Goal: Information Seeking & Learning: Learn about a topic

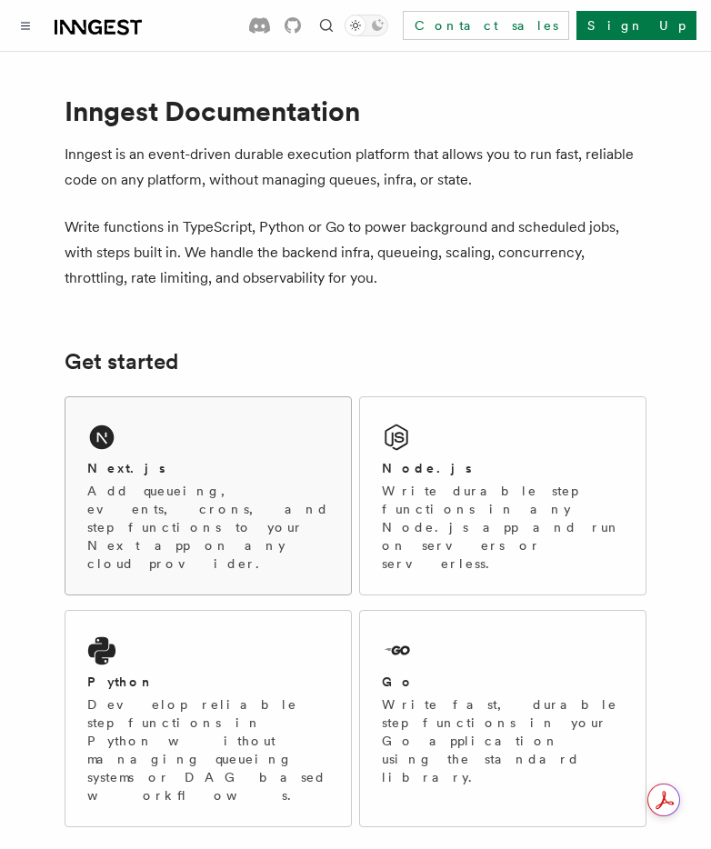
click at [171, 478] on div "Next.js Add queueing, events, crons, and step functions to your Next app on any…" at bounding box center [208, 516] width 242 height 114
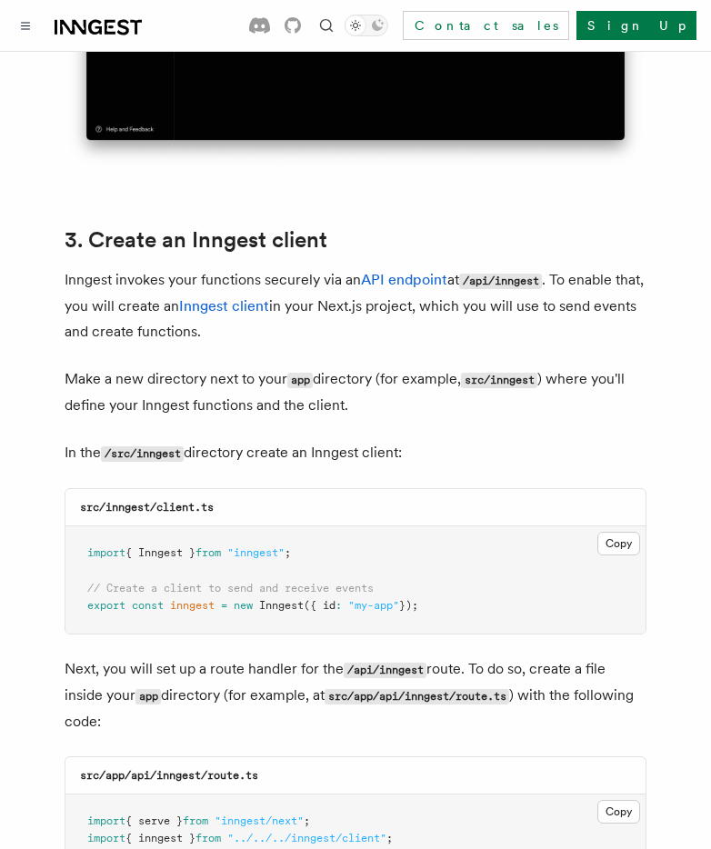
scroll to position [2027, 0]
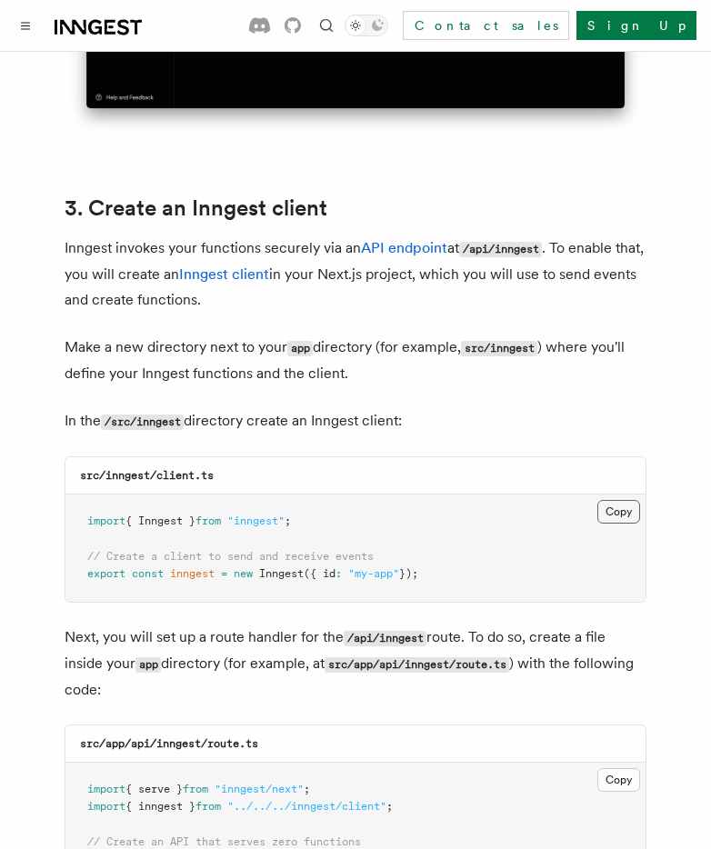
click at [610, 500] on button "Copy Copied" at bounding box center [618, 512] width 43 height 24
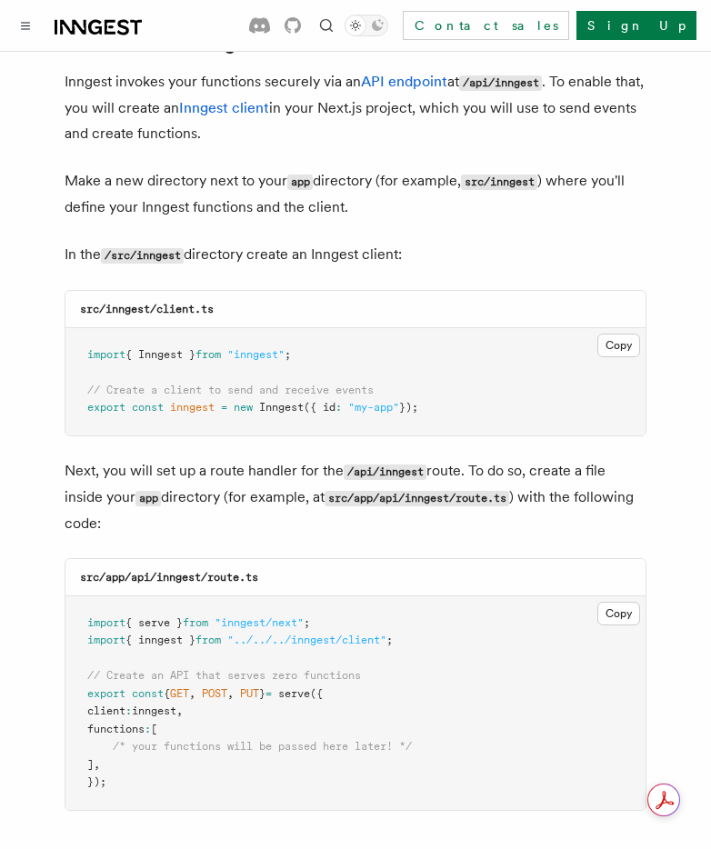
scroll to position [2206, 0]
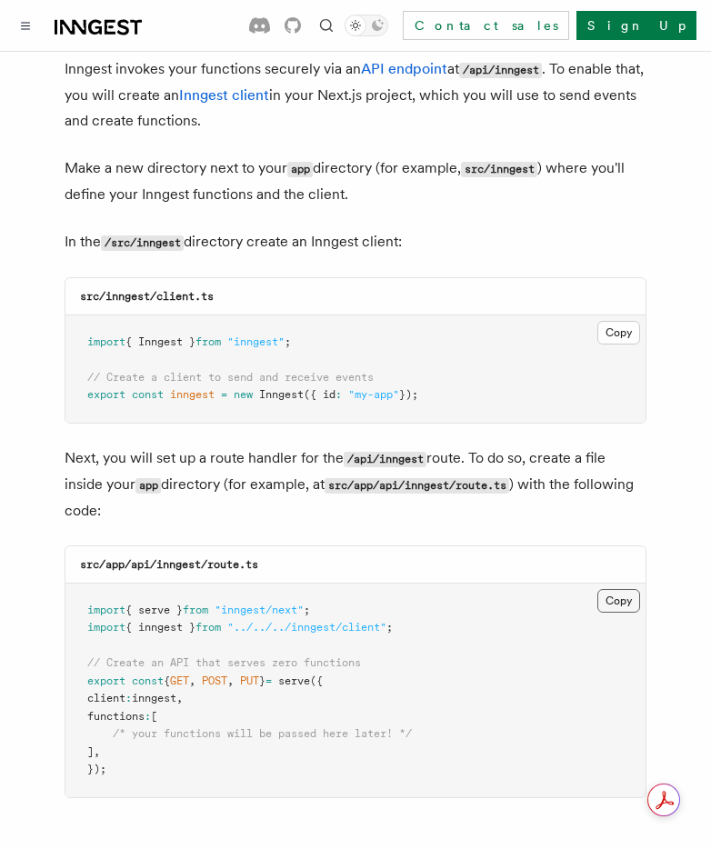
click at [619, 589] on button "Copy Copied" at bounding box center [618, 601] width 43 height 24
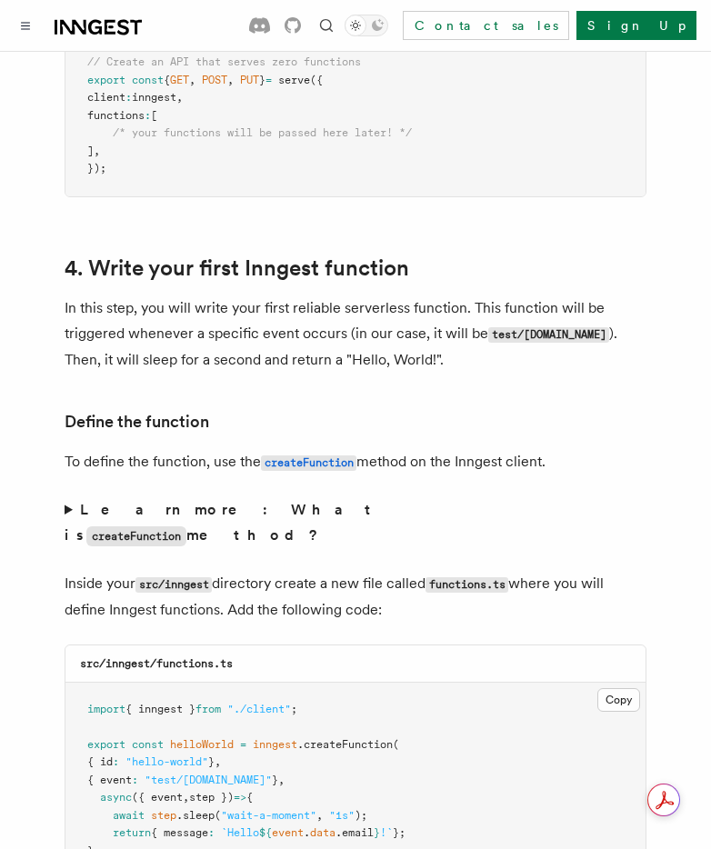
scroll to position [3008, 0]
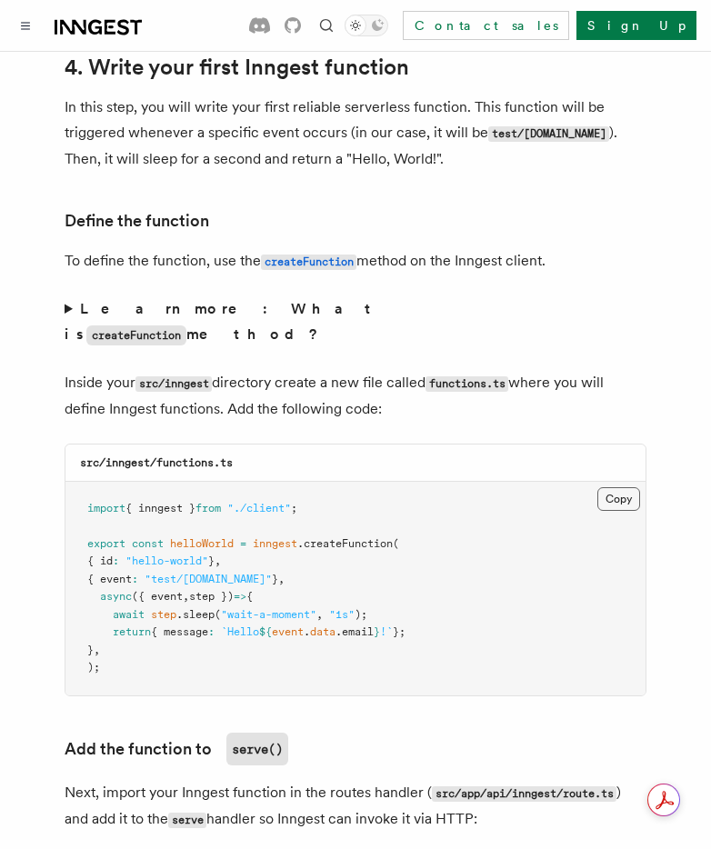
click at [615, 487] on button "Copy Copied" at bounding box center [618, 499] width 43 height 24
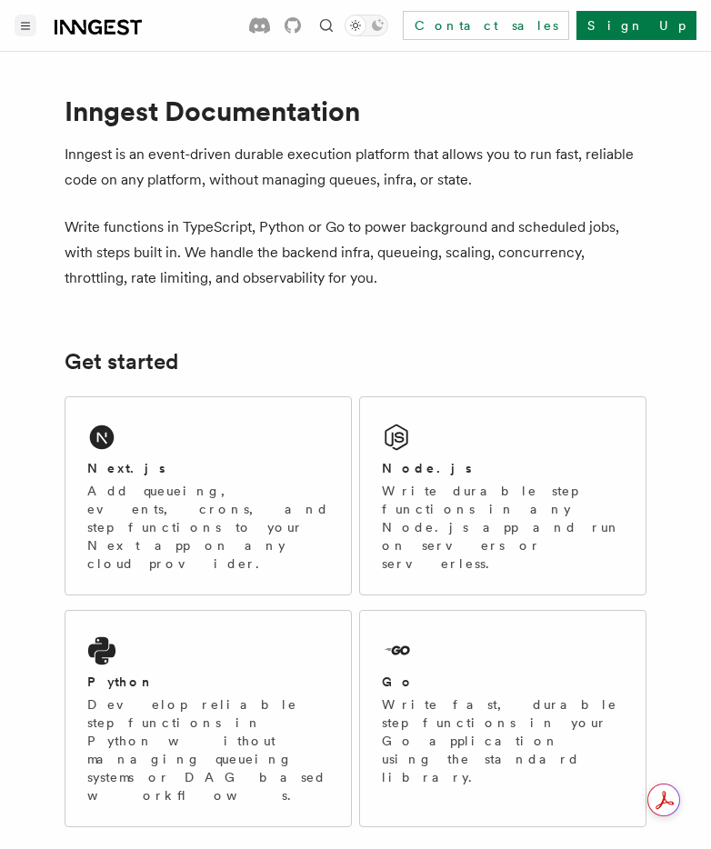
click at [29, 26] on icon "Toggle navigation" at bounding box center [25, 26] width 9 height 8
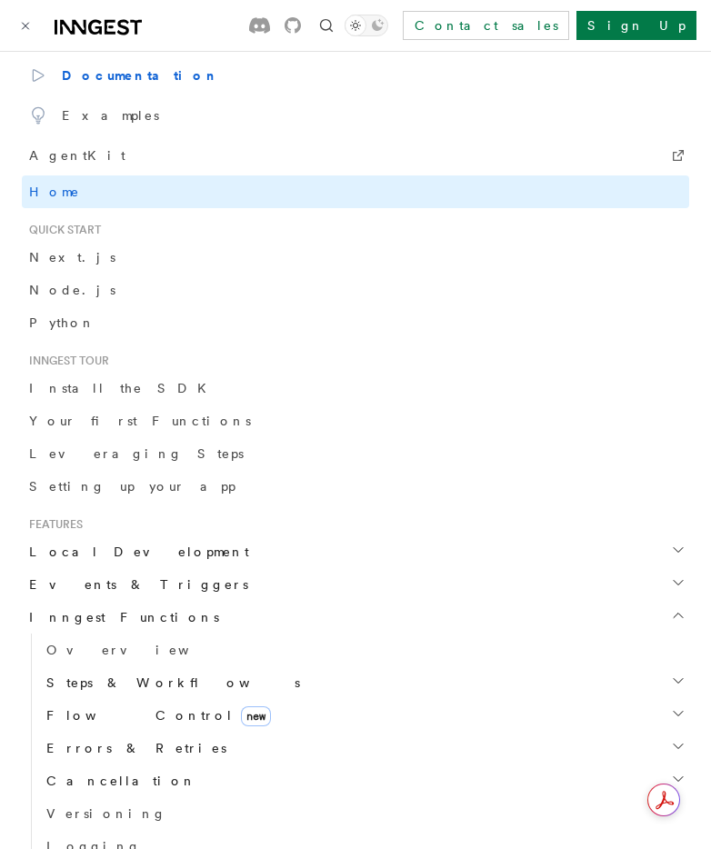
scroll to position [24, 0]
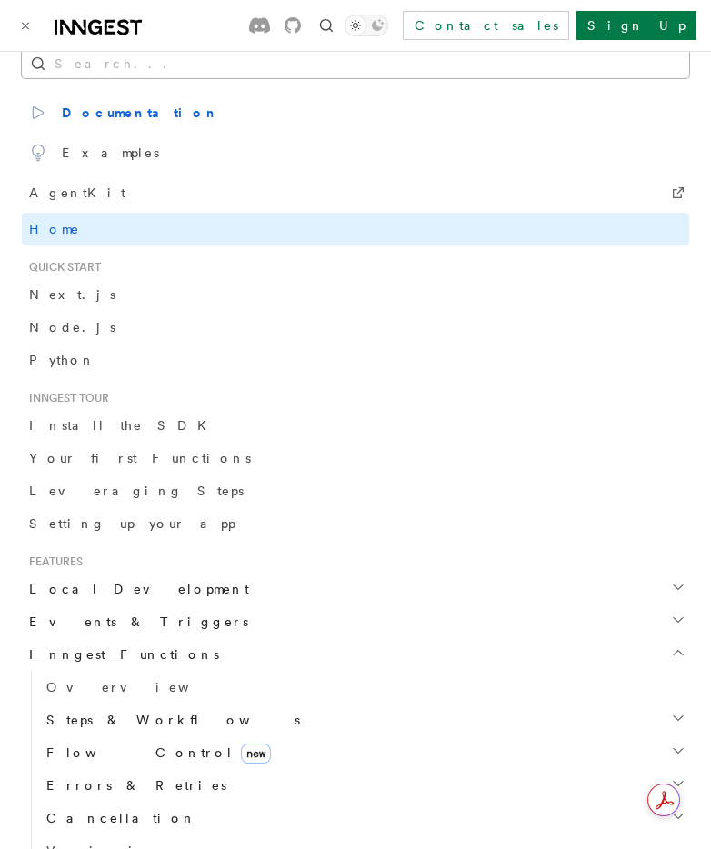
click at [62, 69] on button "Search..." at bounding box center [355, 63] width 667 height 29
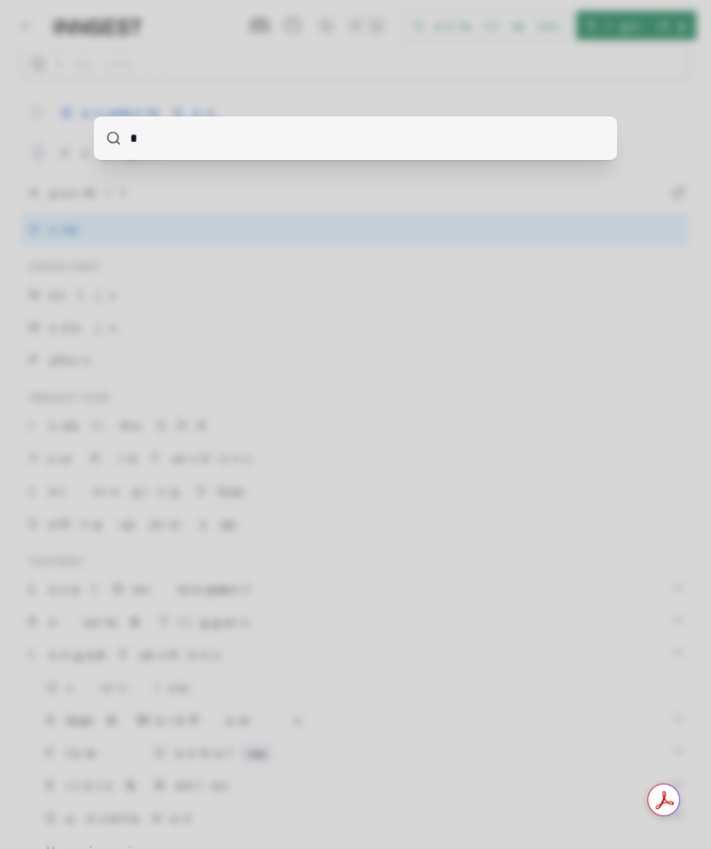
type input "**"
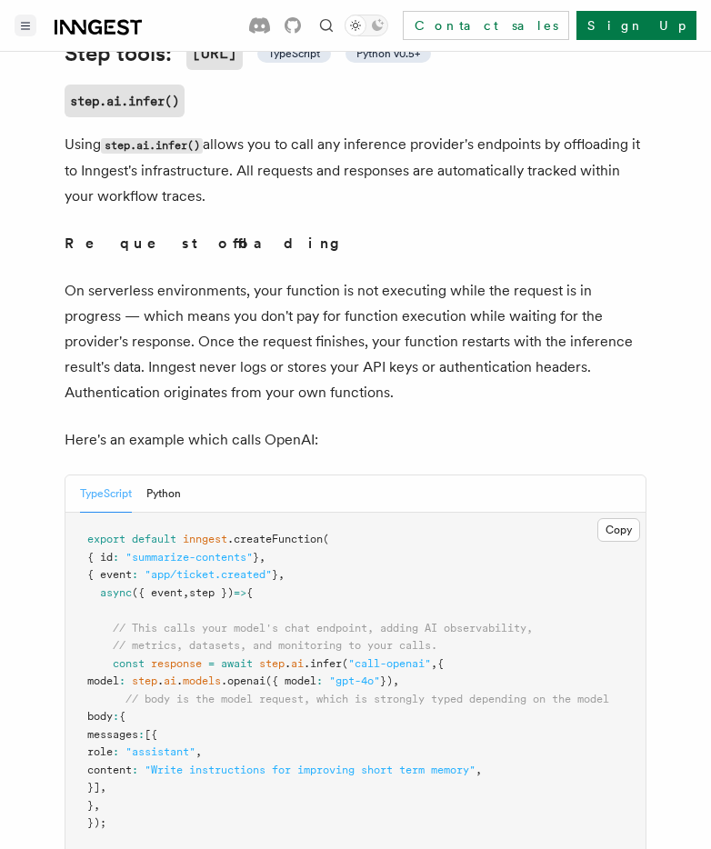
scroll to position [786, 0]
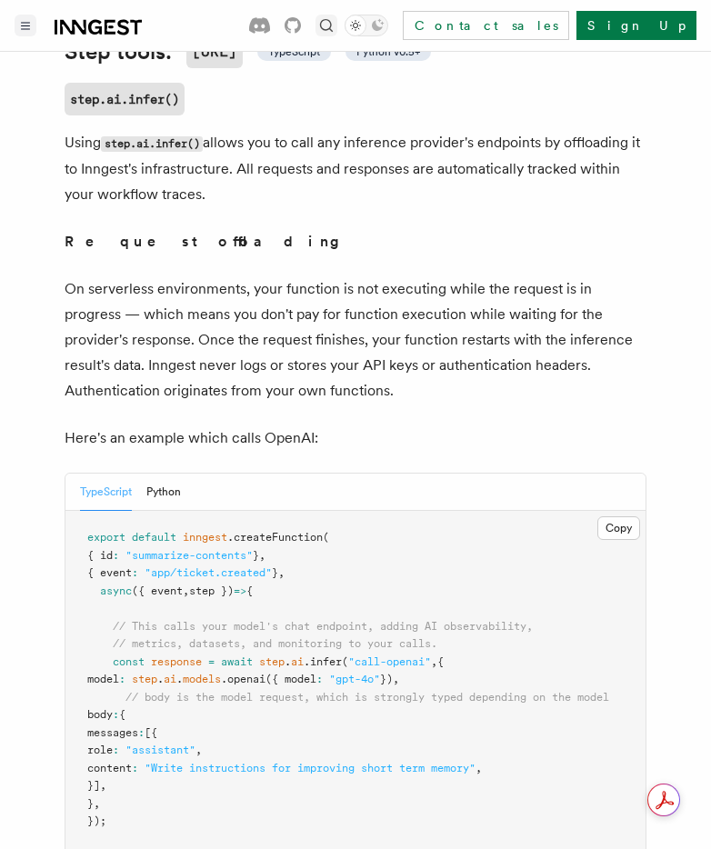
click at [333, 28] on icon "Find something..." at bounding box center [326, 25] width 13 height 13
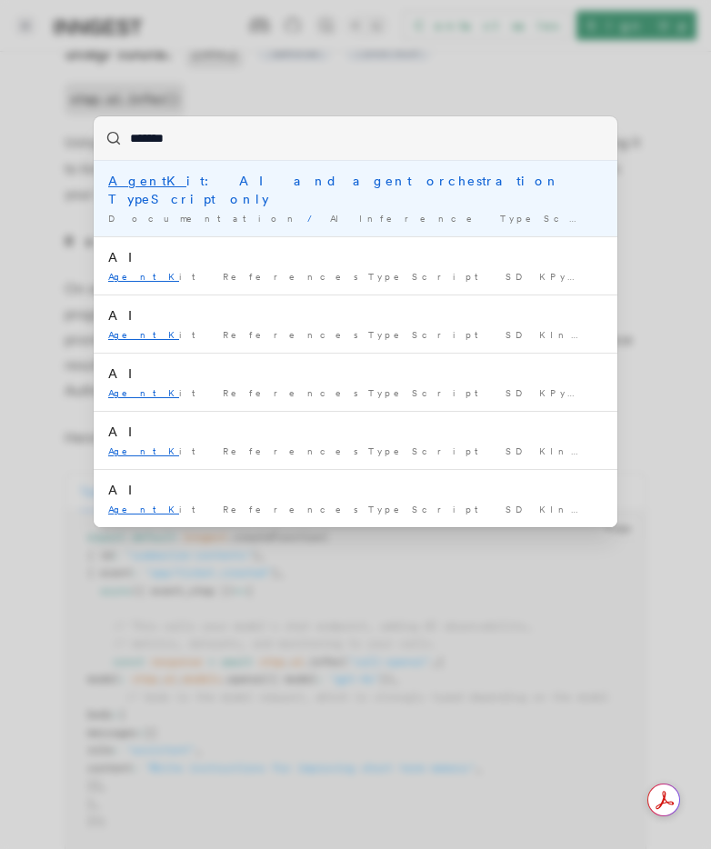
type input "********"
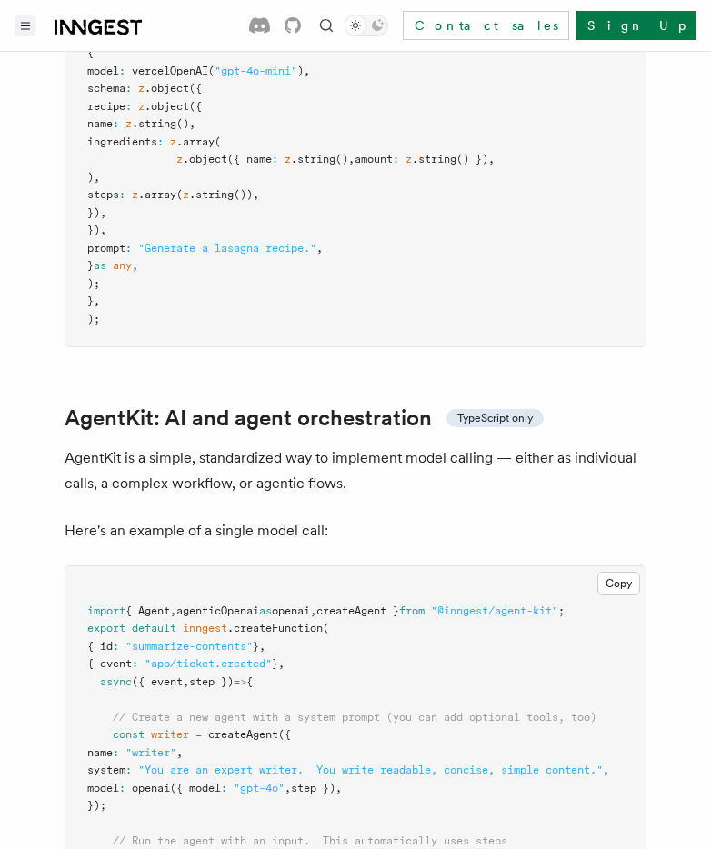
scroll to position [5476, 0]
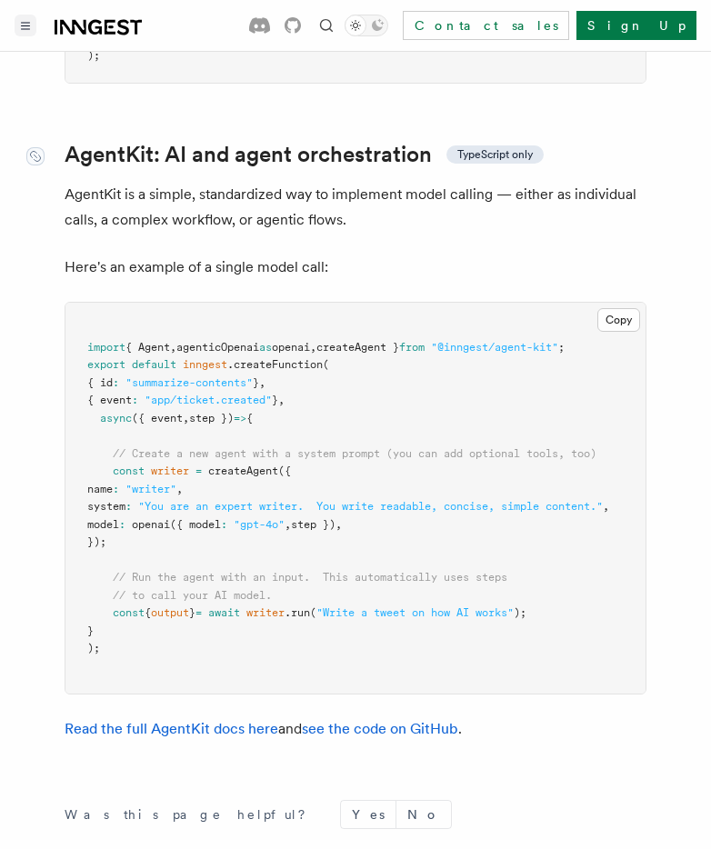
click at [463, 147] on span "TypeScript only" at bounding box center [494, 154] width 75 height 15
